Goal: Navigation & Orientation: Find specific page/section

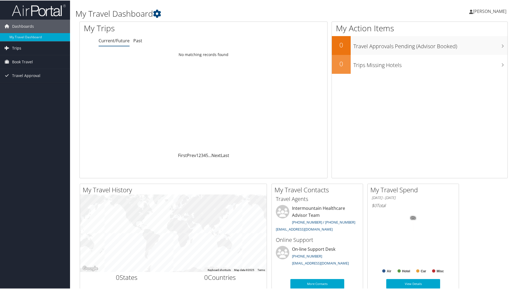
click at [30, 47] on link "Trips" at bounding box center [35, 47] width 70 height 13
click at [28, 58] on link "Current/Future Trips" at bounding box center [35, 58] width 70 height 8
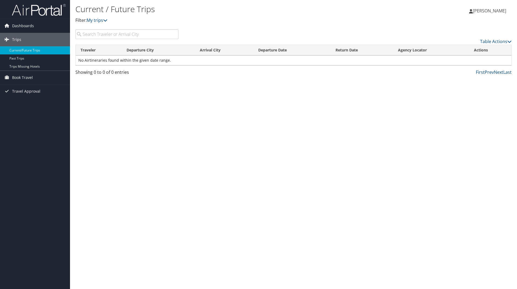
click at [107, 75] on div "Showing 0 to 0 of 0 entries" at bounding box center [126, 73] width 103 height 9
click at [92, 21] on link "My trips" at bounding box center [97, 20] width 21 height 6
click at [40, 57] on link "Past Trips" at bounding box center [35, 58] width 70 height 8
click at [493, 11] on span "[PERSON_NAME]" at bounding box center [489, 11] width 33 height 6
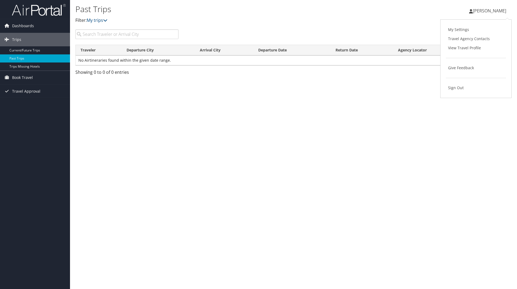
click at [493, 11] on span "[PERSON_NAME]" at bounding box center [489, 11] width 33 height 6
click at [478, 11] on span "[PERSON_NAME]" at bounding box center [489, 11] width 33 height 6
click at [458, 87] on link "Sign Out" at bounding box center [476, 87] width 60 height 9
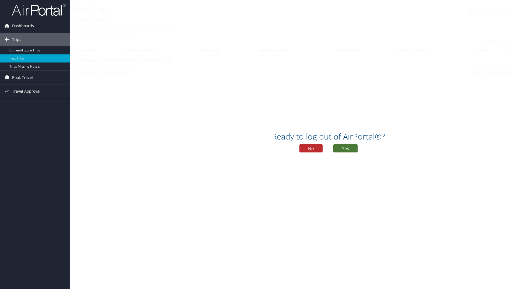
click at [347, 149] on button "Yes" at bounding box center [346, 148] width 24 height 8
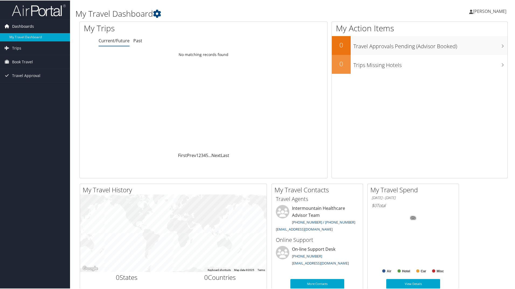
click at [28, 23] on span "Dashboards" at bounding box center [23, 25] width 22 height 13
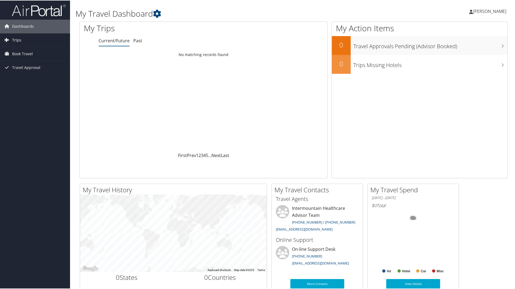
click at [26, 39] on link "Trips" at bounding box center [35, 39] width 70 height 13
click at [23, 58] on link "Past Trips" at bounding box center [35, 58] width 70 height 8
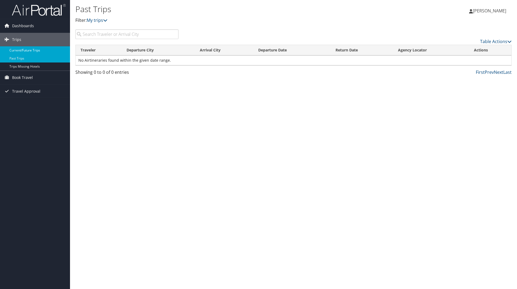
click at [34, 52] on link "Current/Future Trips" at bounding box center [35, 50] width 70 height 8
click at [499, 11] on span "[PERSON_NAME]" at bounding box center [489, 11] width 33 height 6
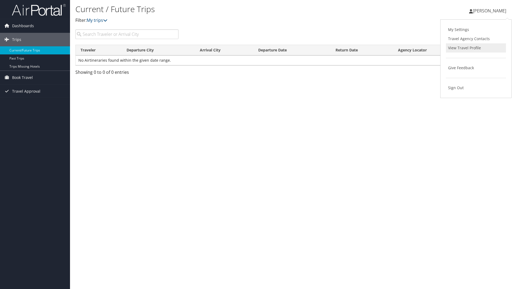
click at [474, 49] on link "View Travel Profile" at bounding box center [476, 47] width 60 height 9
